Goal: Information Seeking & Learning: Learn about a topic

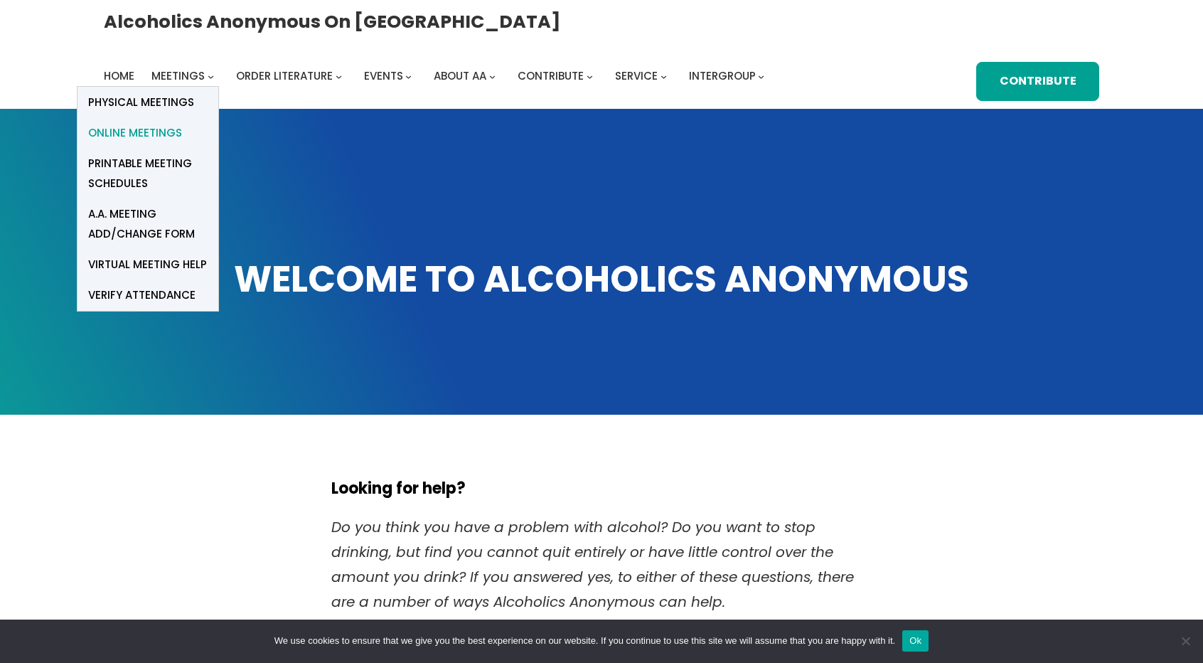
click at [182, 123] on span "Online Meetings" at bounding box center [135, 133] width 94 height 20
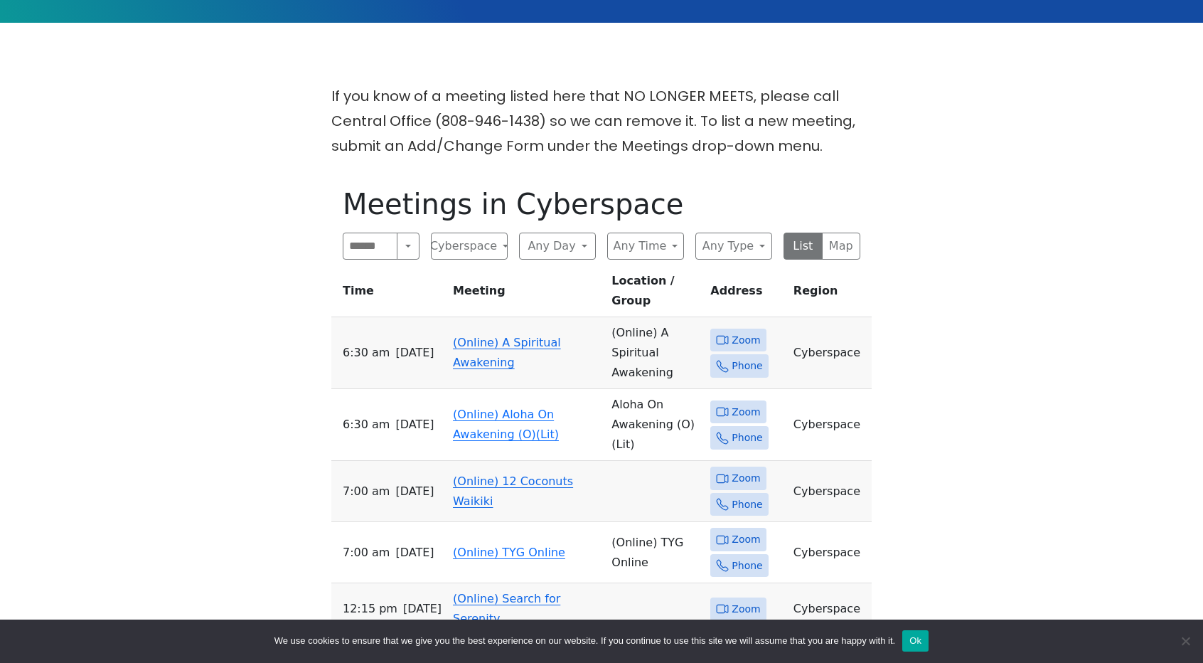
scroll to position [393, 0]
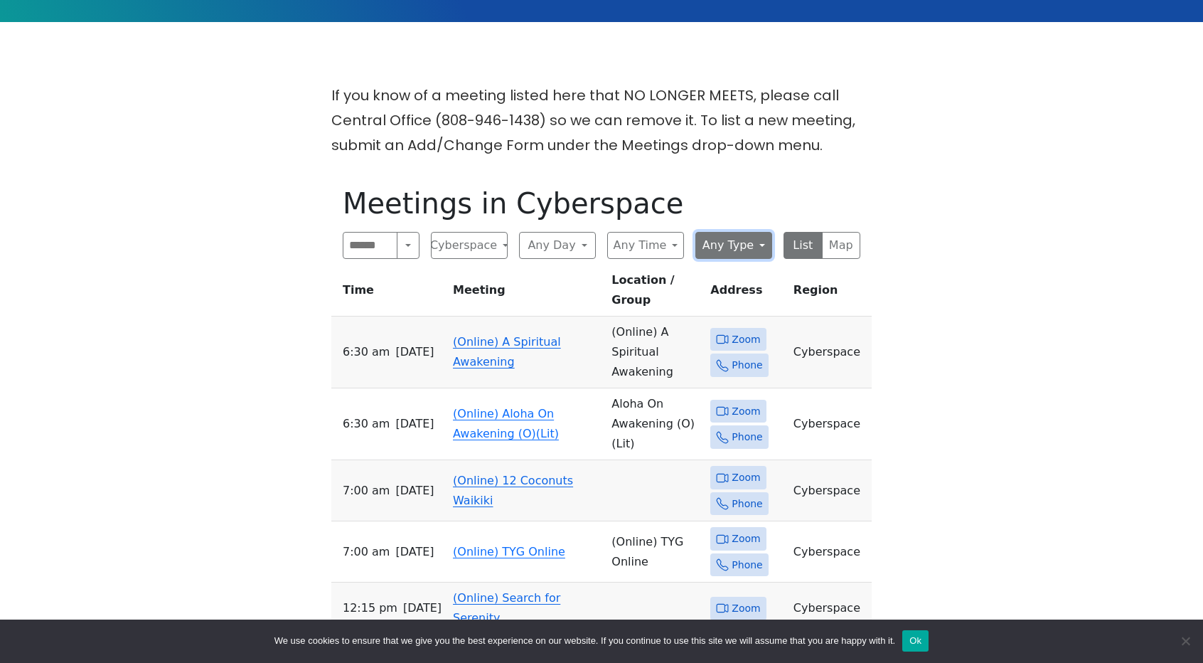
click at [764, 242] on button "Any Type" at bounding box center [733, 245] width 77 height 27
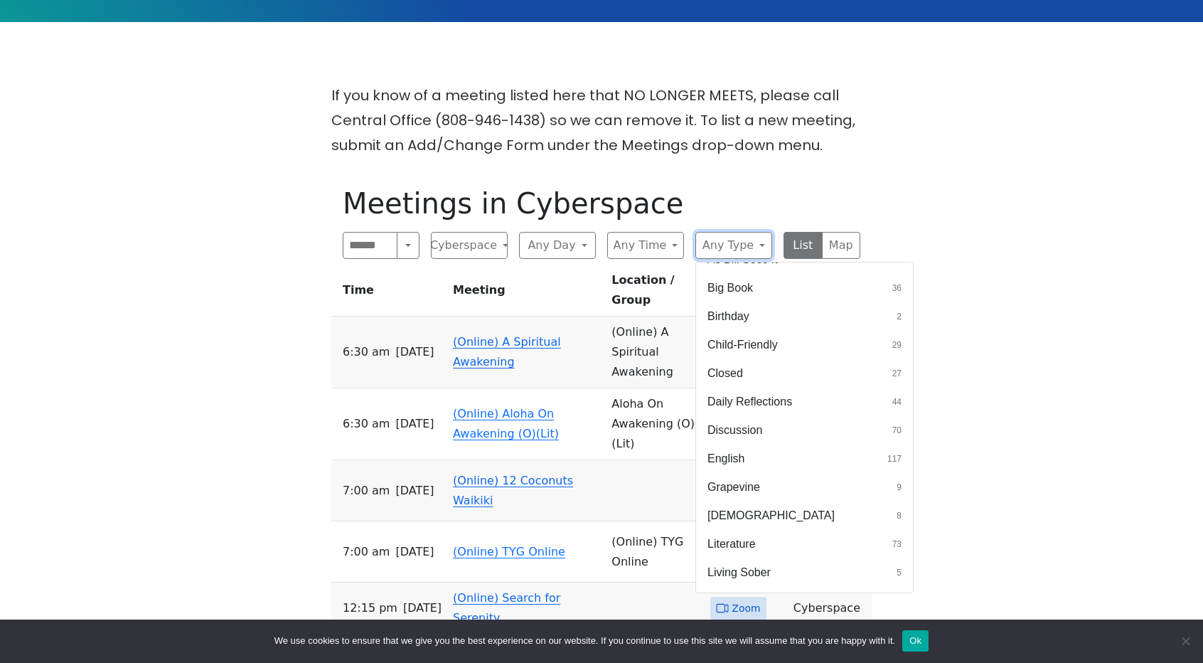
scroll to position [163, 0]
click at [759, 507] on button "[DEMOGRAPHIC_DATA] 8" at bounding box center [804, 513] width 217 height 28
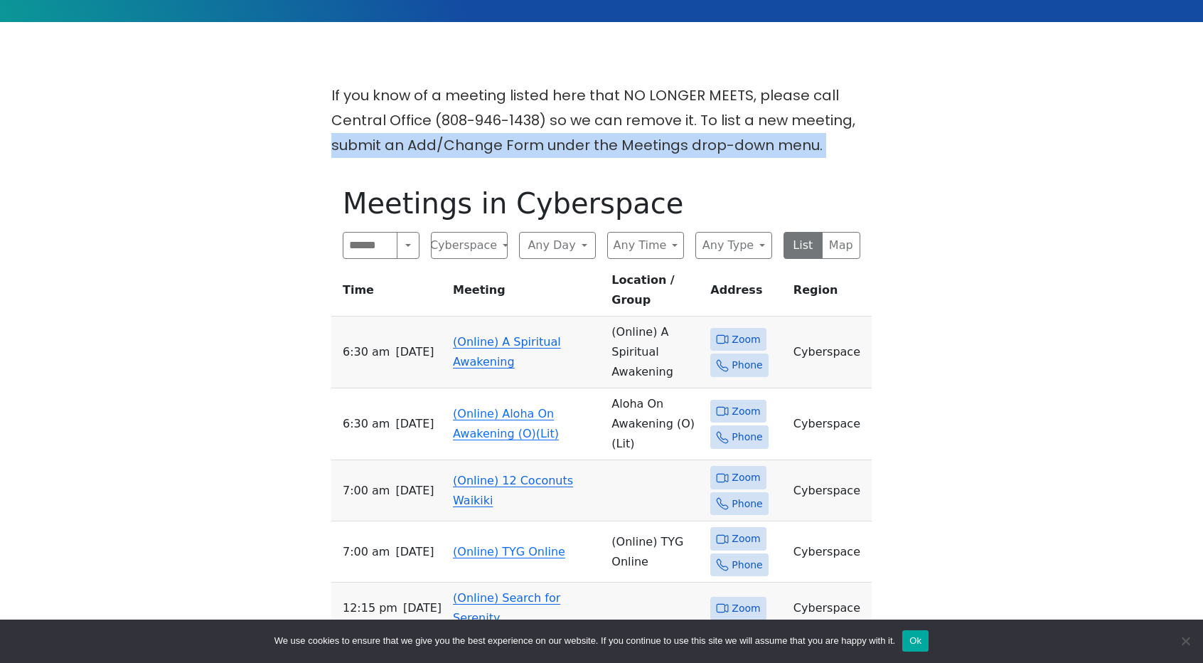
drag, startPoint x: 78, startPoint y: 134, endPoint x: 114, endPoint y: 201, distance: 76.1
click at [114, 201] on div "If you know of a meeting listed here that NO LONGER MEETS, please call Central …" at bounding box center [601, 516] width 1083 height 866
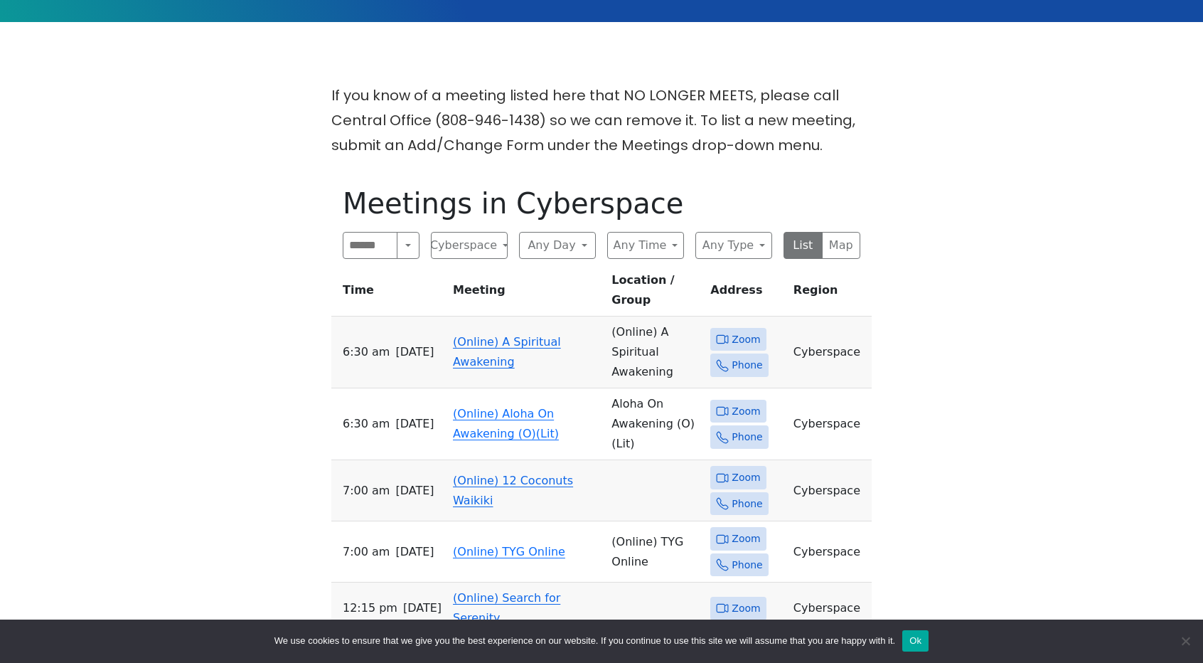
drag, startPoint x: 976, startPoint y: 133, endPoint x: 924, endPoint y: 112, distance: 56.1
click at [924, 112] on div "If you know of a meeting listed here that NO LONGER MEETS, please call Central …" at bounding box center [601, 516] width 1083 height 866
click at [733, 469] on span "Zoom" at bounding box center [746, 478] width 28 height 18
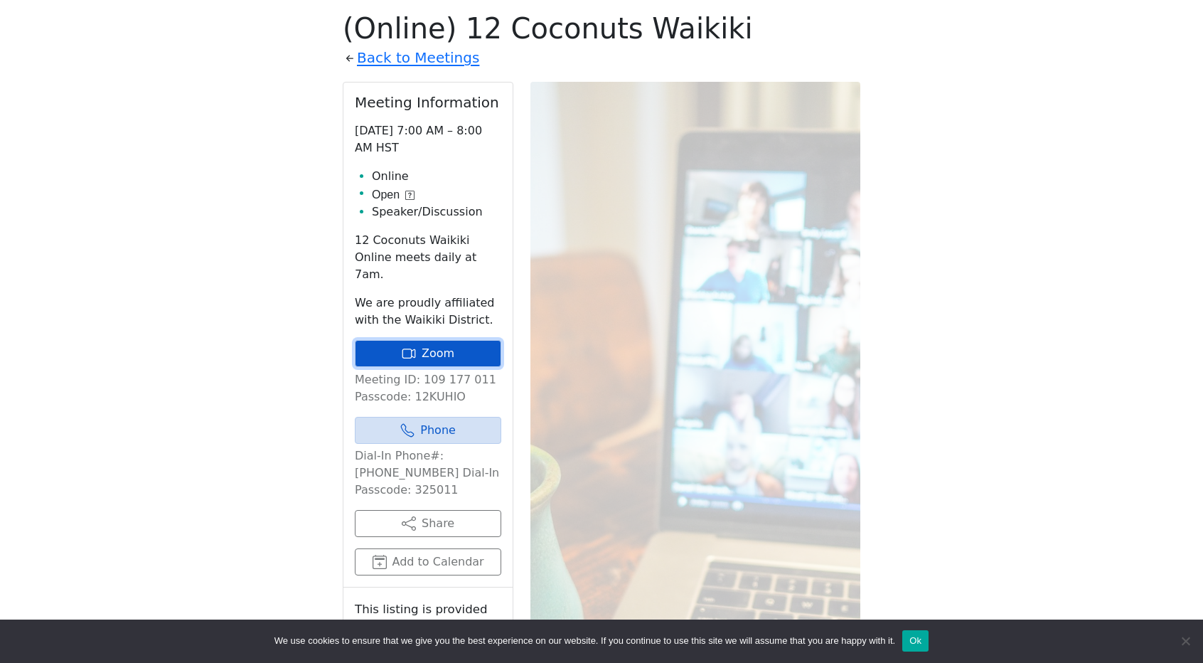
click at [434, 341] on link "Zoom" at bounding box center [428, 353] width 146 height 27
